Goal: Information Seeking & Learning: Learn about a topic

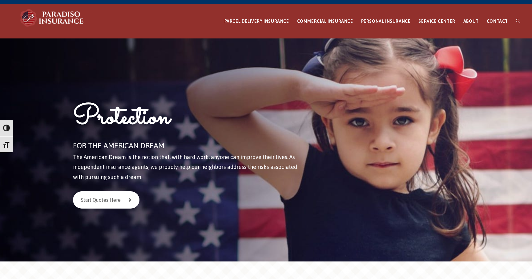
scroll to position [22, 0]
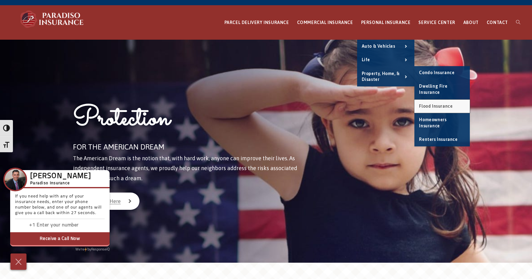
click at [445, 107] on span "Flood Insurance" at bounding box center [436, 106] width 34 height 5
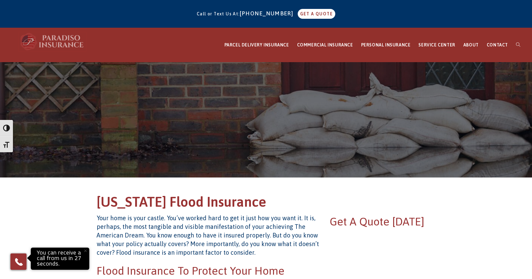
click at [62, 43] on img at bounding box center [52, 41] width 68 height 18
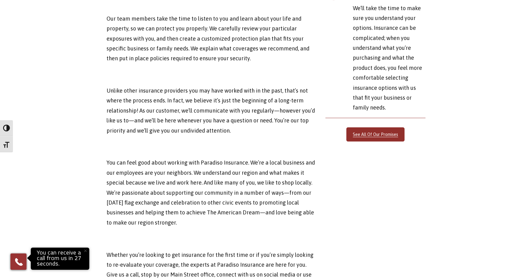
scroll to position [2057, 0]
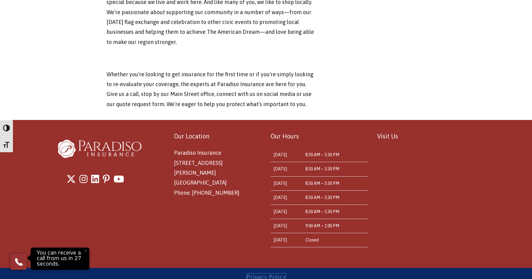
click at [269, 274] on link "Privacy Policy" at bounding box center [265, 277] width 39 height 7
